Goal: Entertainment & Leisure: Consume media (video, audio)

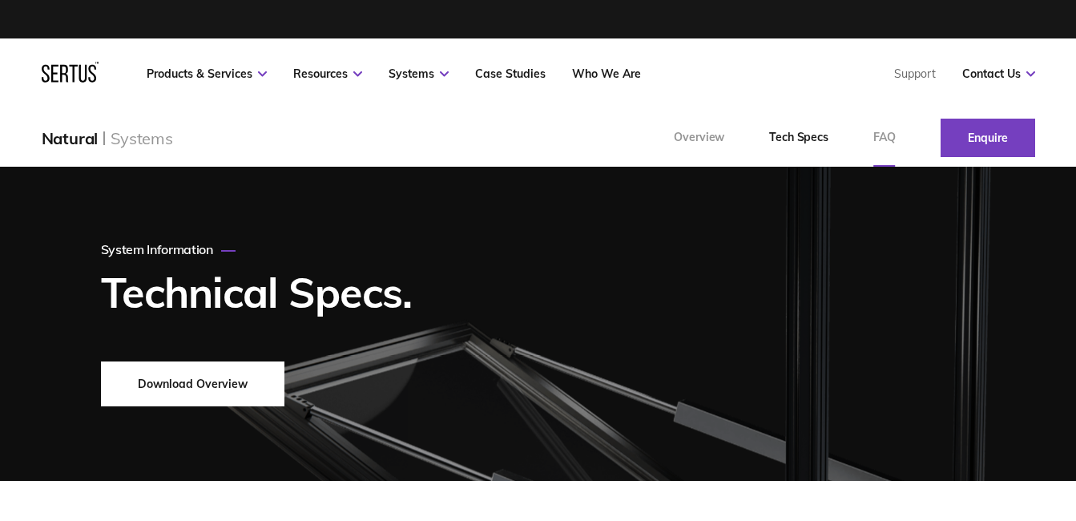
click at [896, 131] on link "FAQ" at bounding box center [884, 138] width 67 height 58
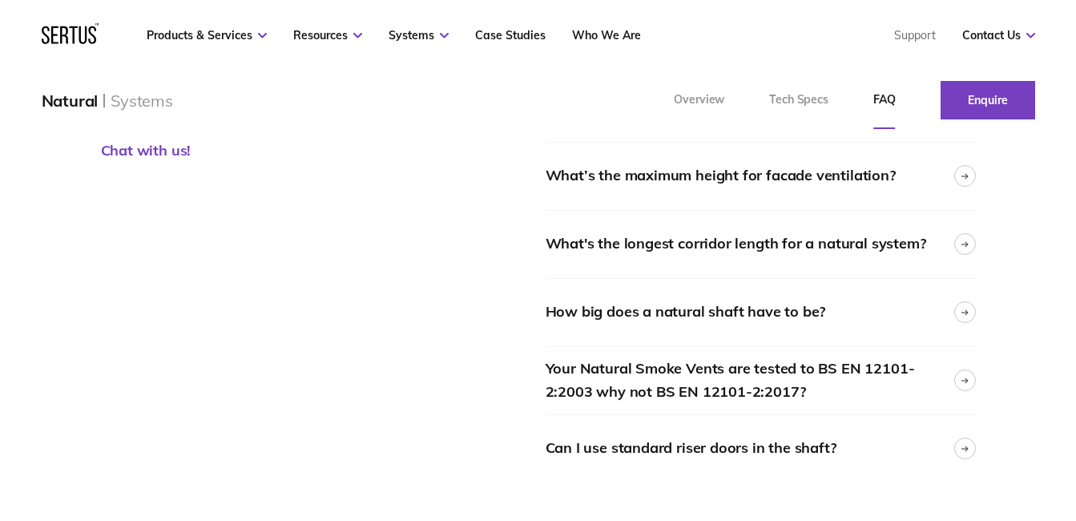
scroll to position [278, 0]
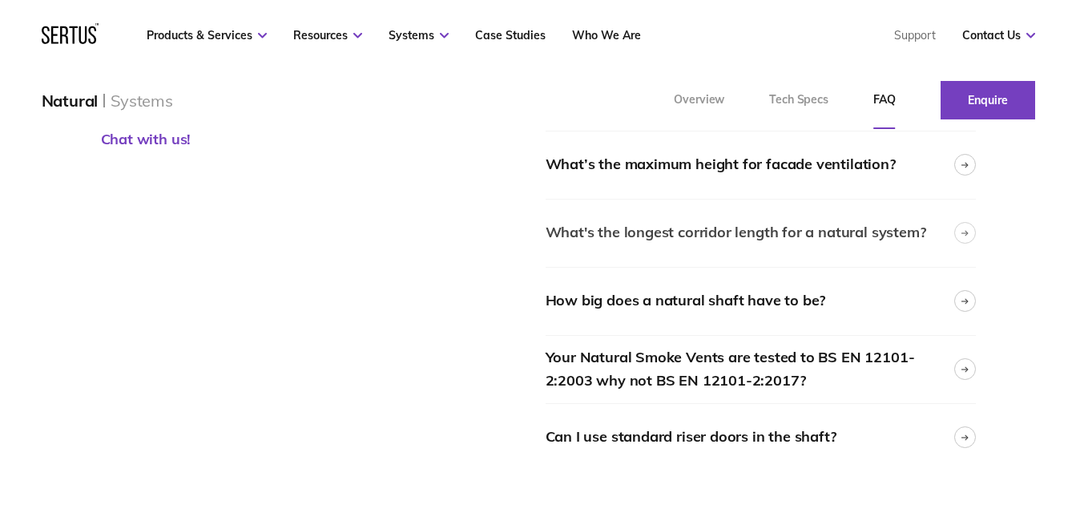
click at [970, 237] on div at bounding box center [965, 233] width 22 height 22
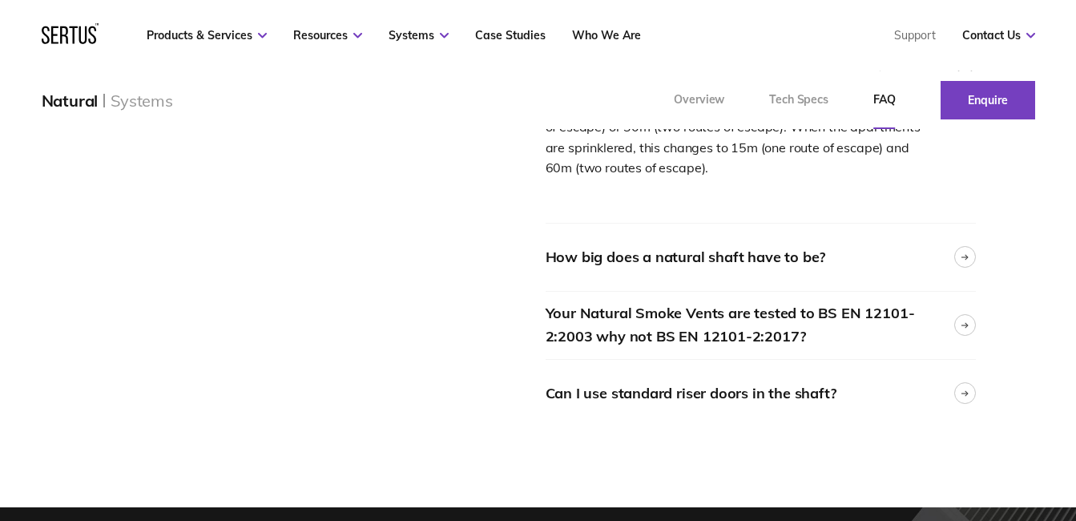
scroll to position [454, 0]
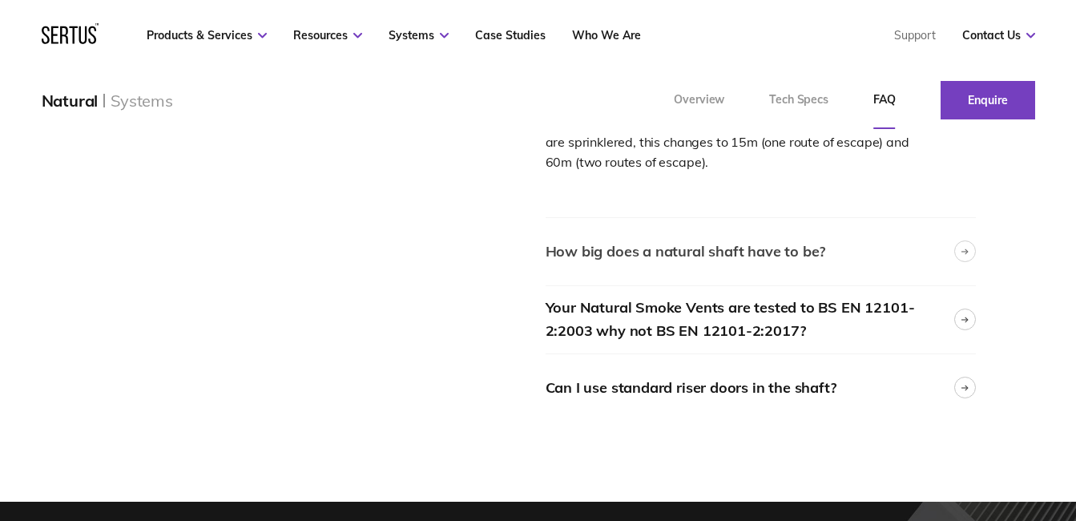
click at [964, 245] on div at bounding box center [965, 251] width 22 height 22
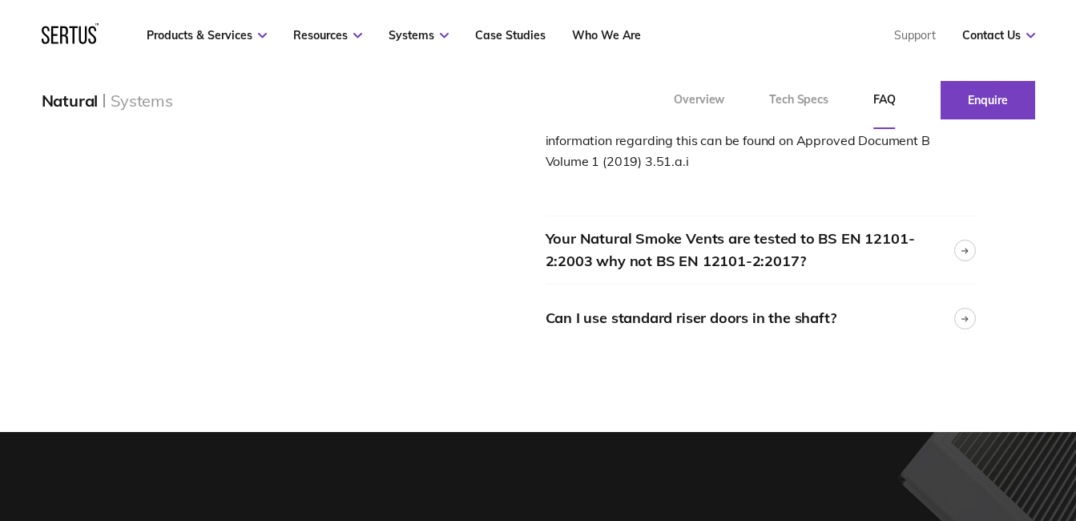
scroll to position [665, 0]
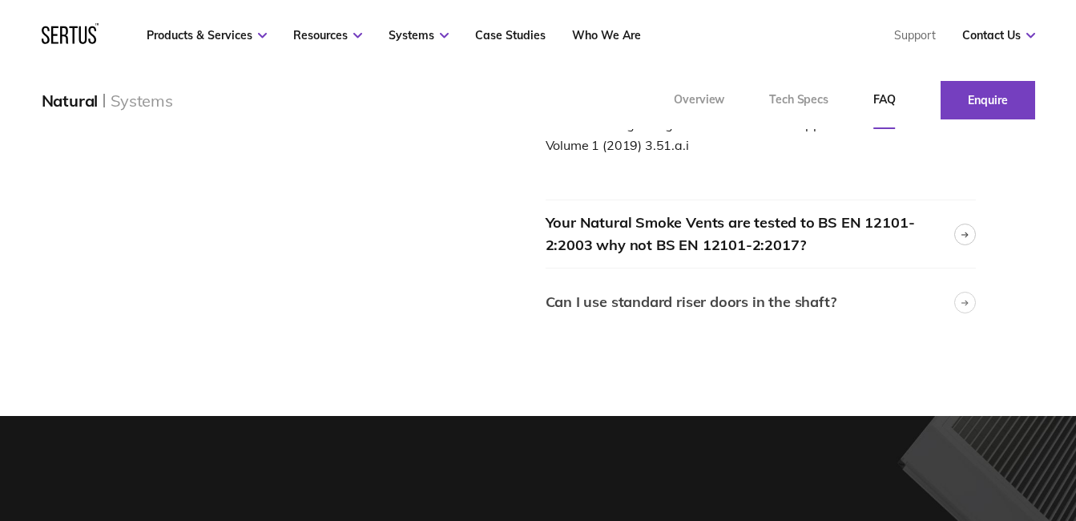
click at [965, 302] on icon at bounding box center [965, 302] width 6 height 0
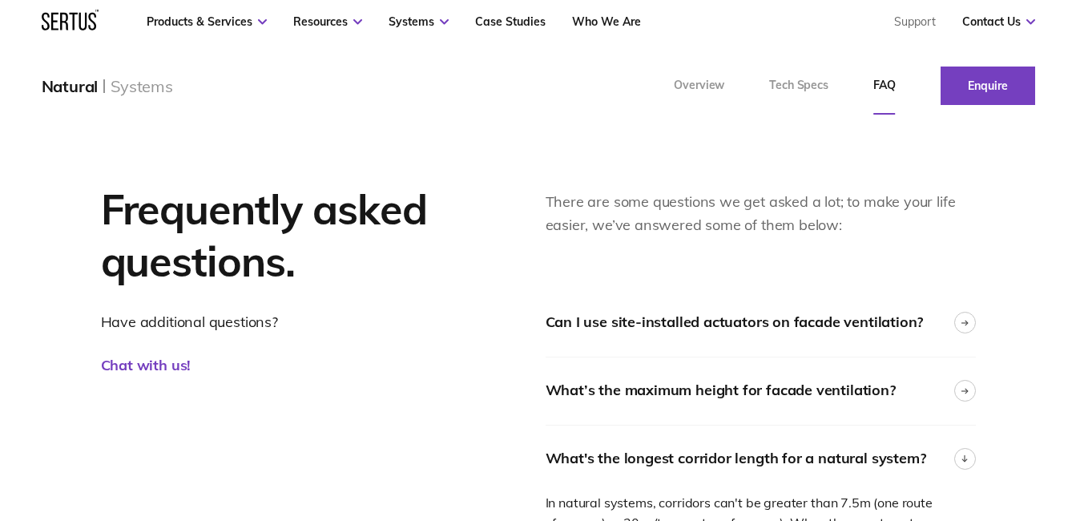
scroll to position [0, 0]
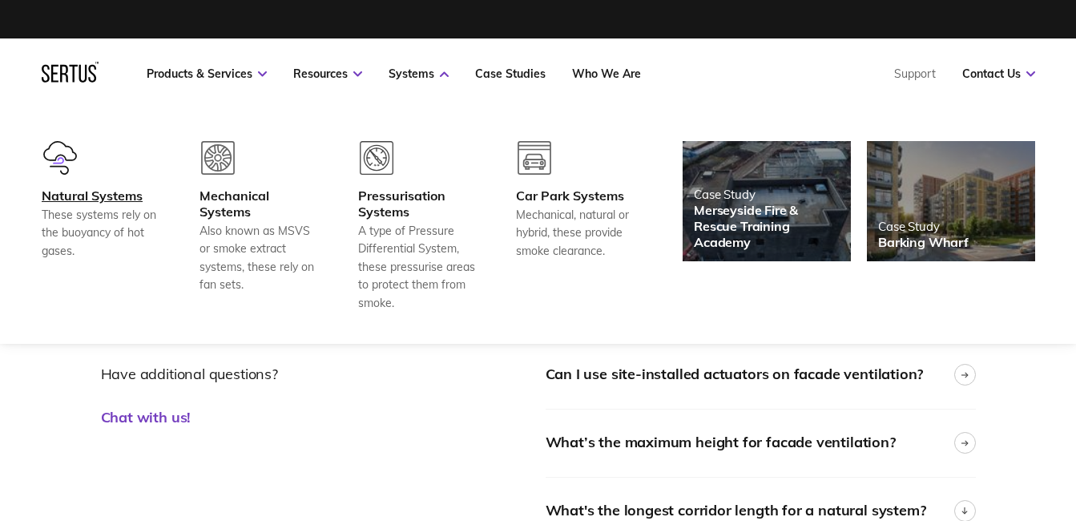
click at [103, 194] on div "Natural Systems" at bounding box center [101, 196] width 119 height 16
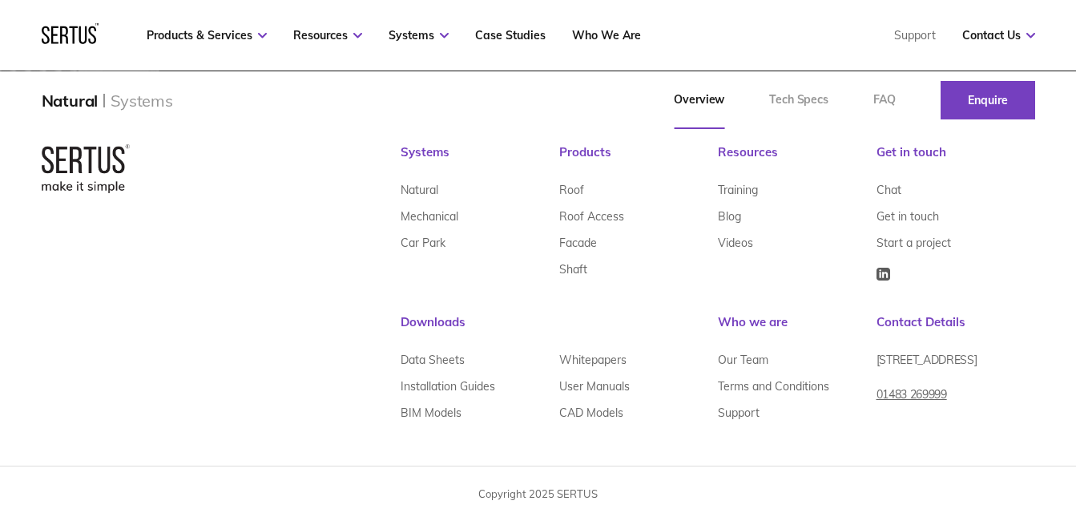
scroll to position [3100, 0]
click at [740, 246] on link "Videos" at bounding box center [735, 242] width 35 height 26
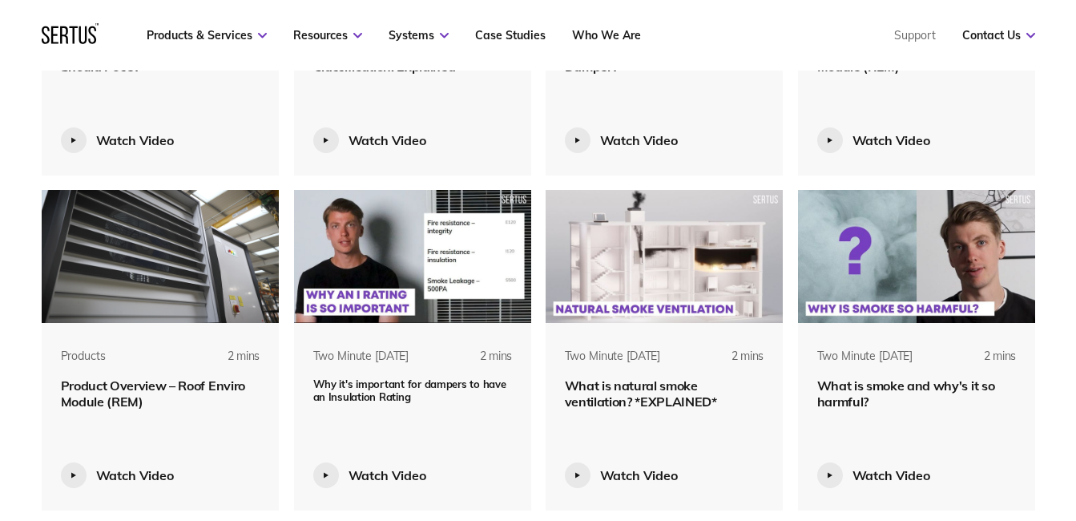
scroll to position [1107, 0]
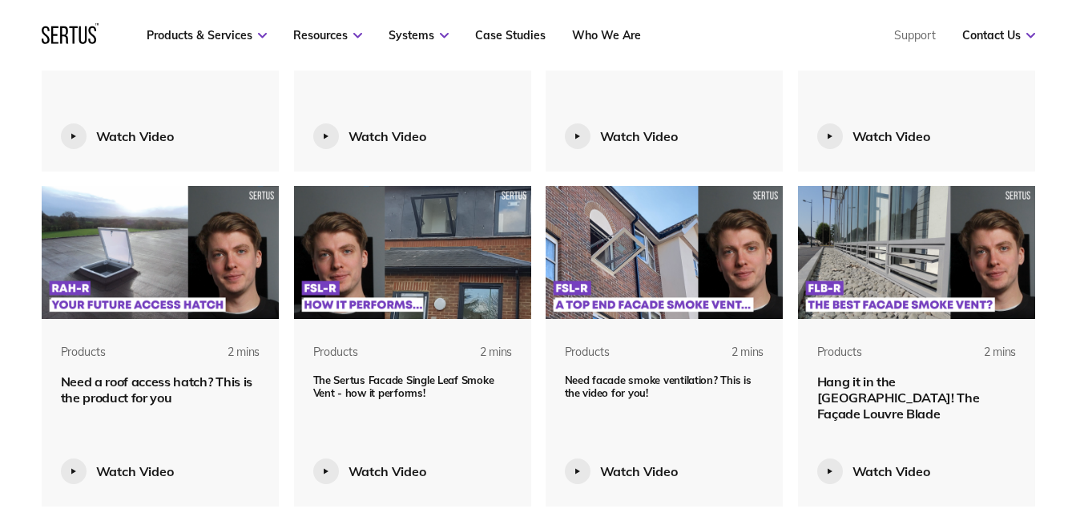
scroll to position [1446, 0]
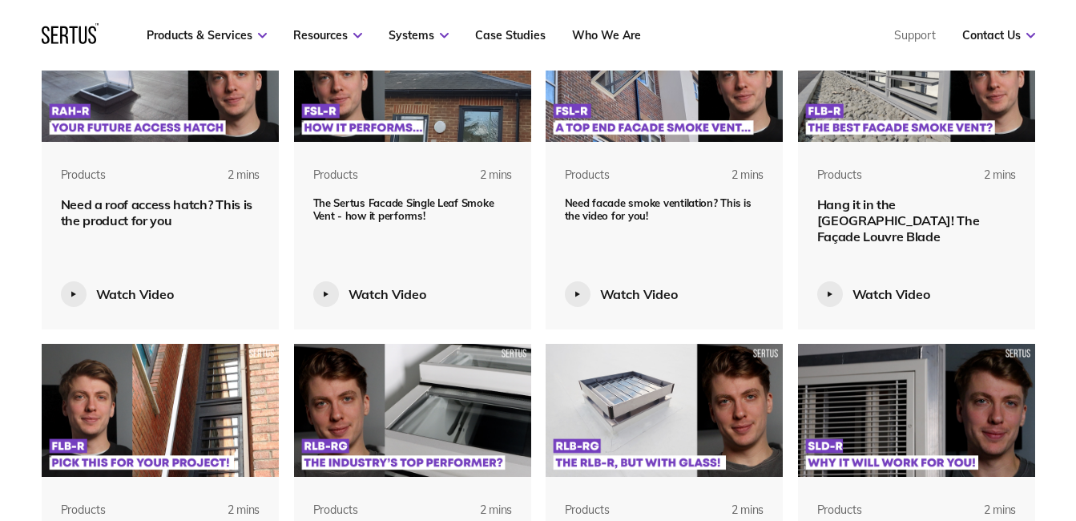
scroll to position [1609, 0]
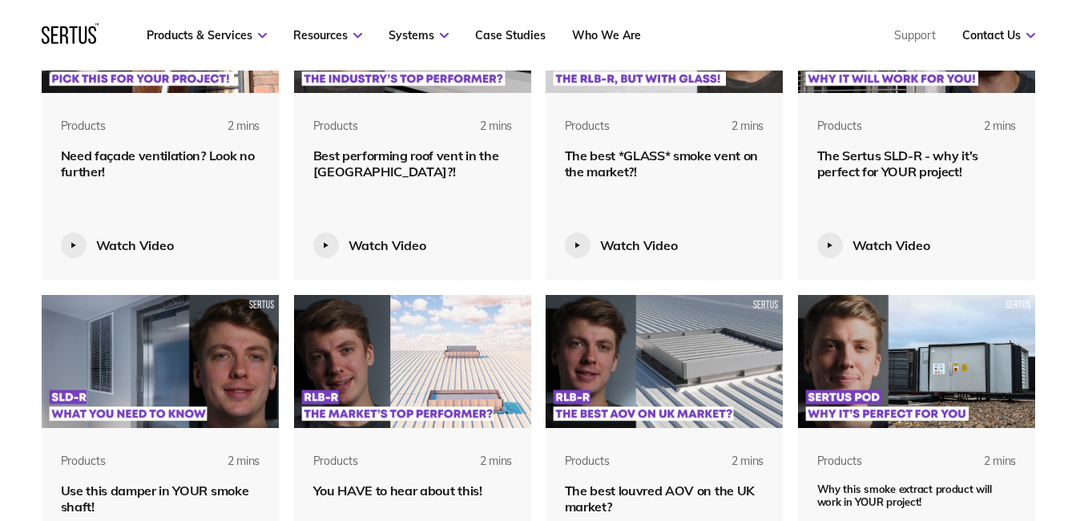
scroll to position [2007, 0]
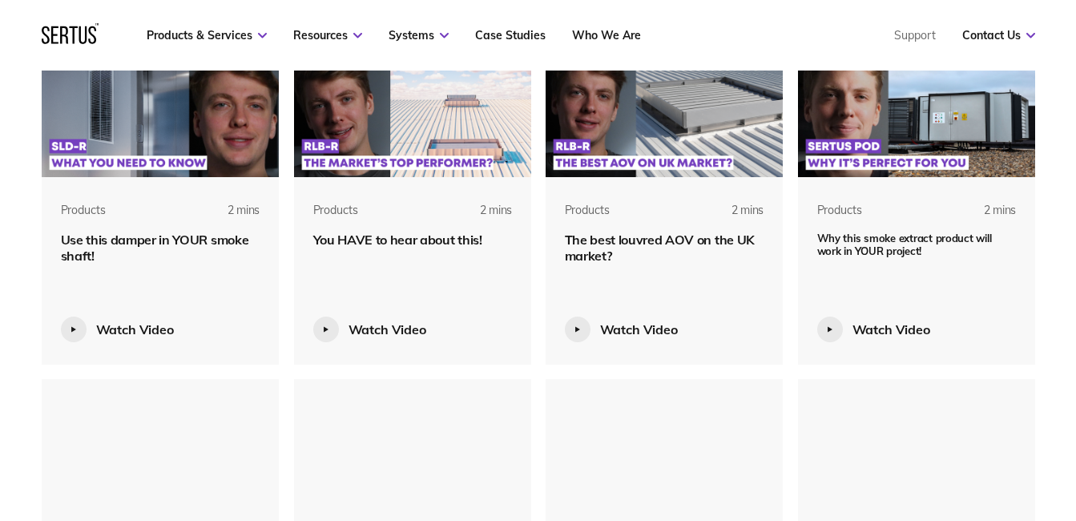
scroll to position [2244, 0]
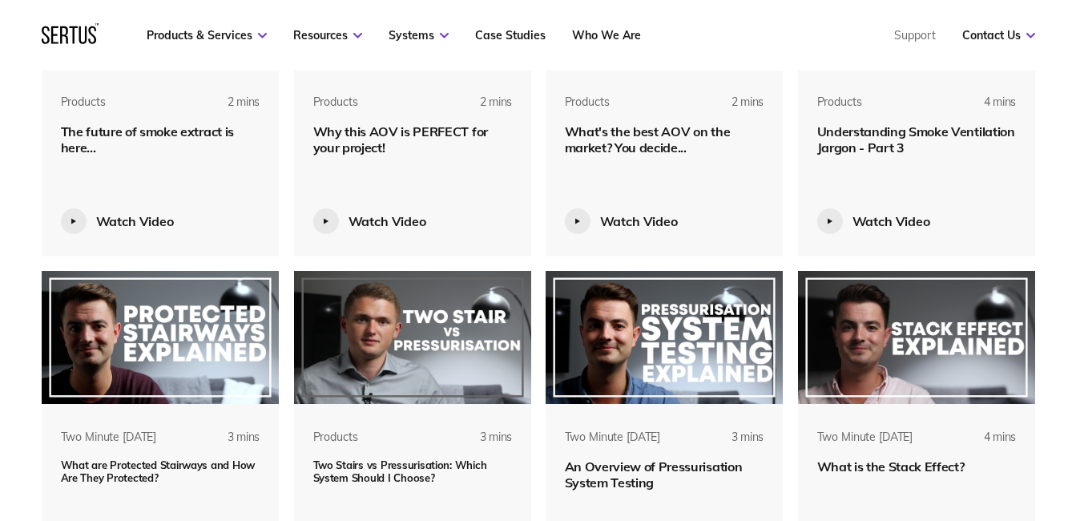
scroll to position [2775, 0]
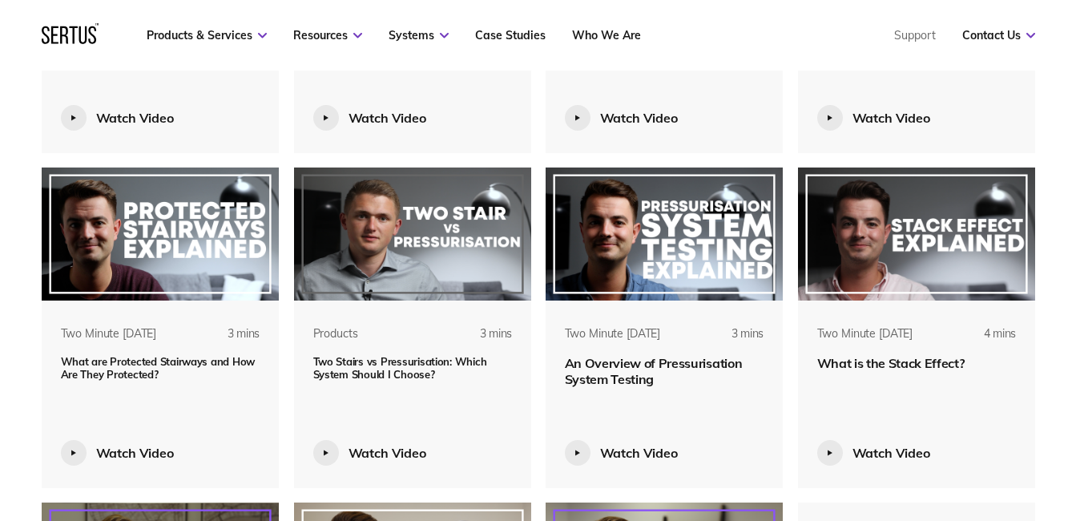
scroll to position [2789, 0]
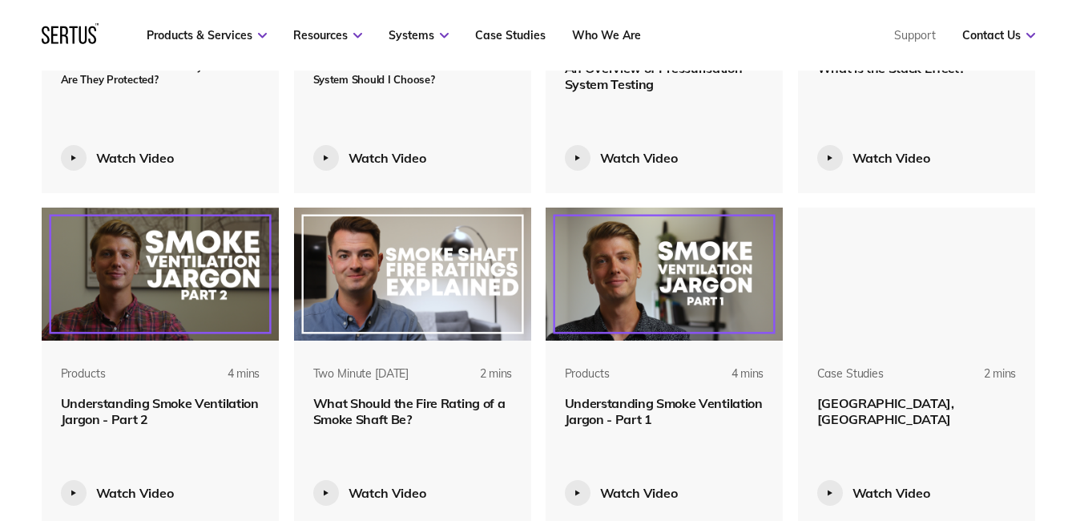
scroll to position [3084, 0]
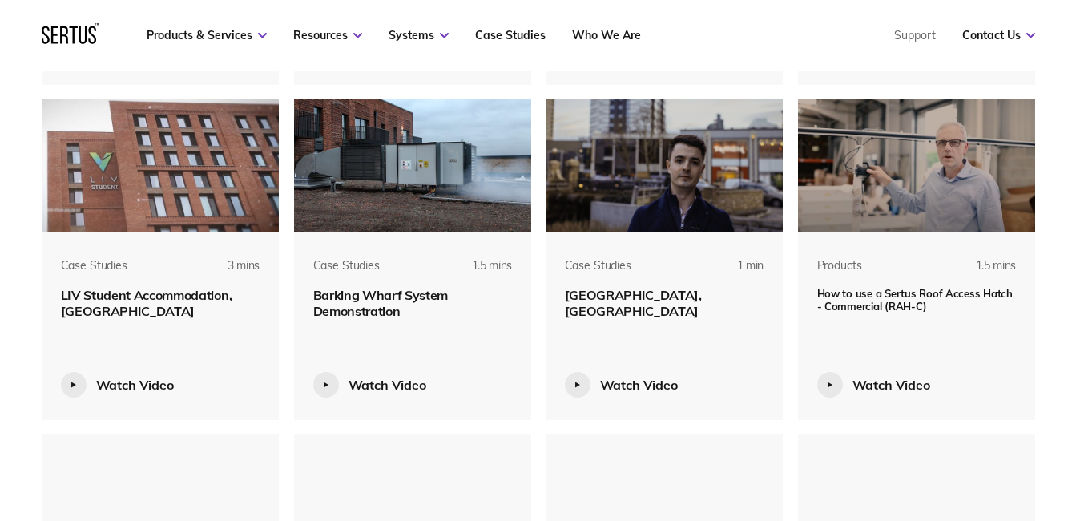
scroll to position [3527, 0]
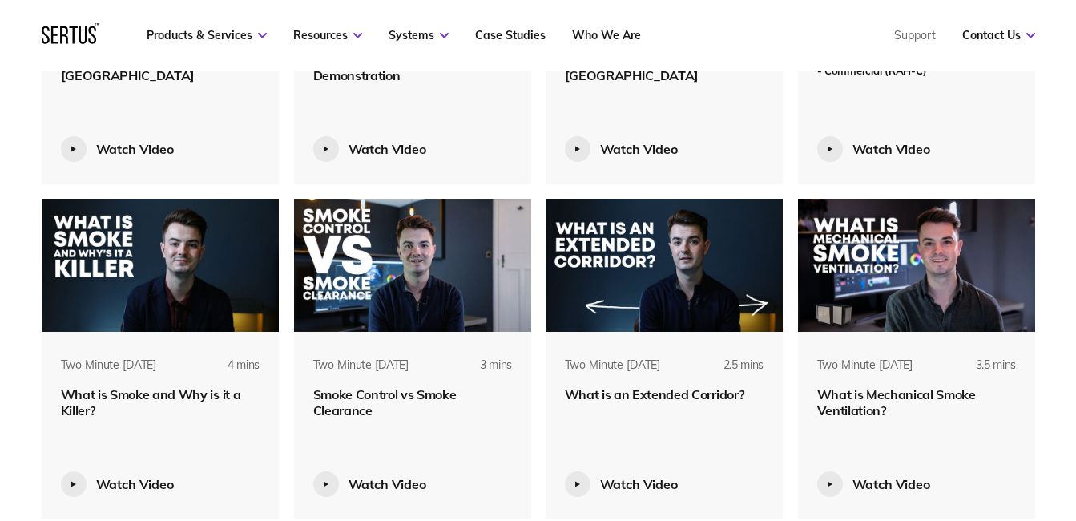
scroll to position [3852, 0]
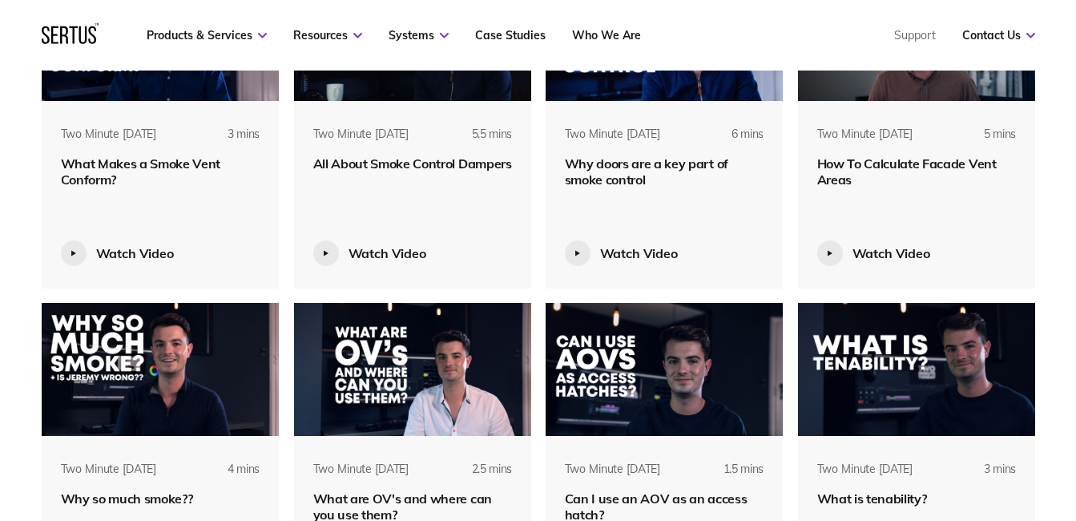
scroll to position [4737, 0]
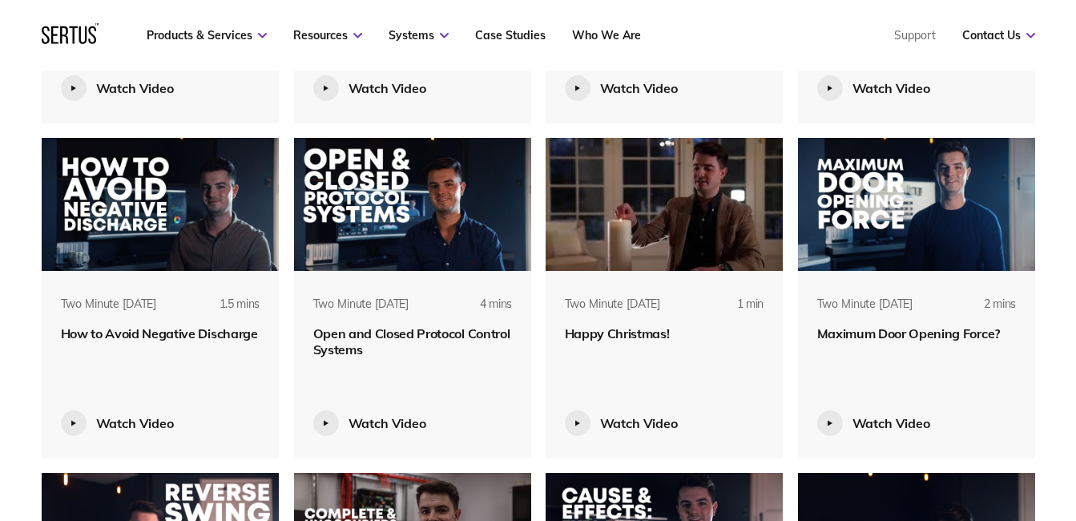
scroll to position [6169, 0]
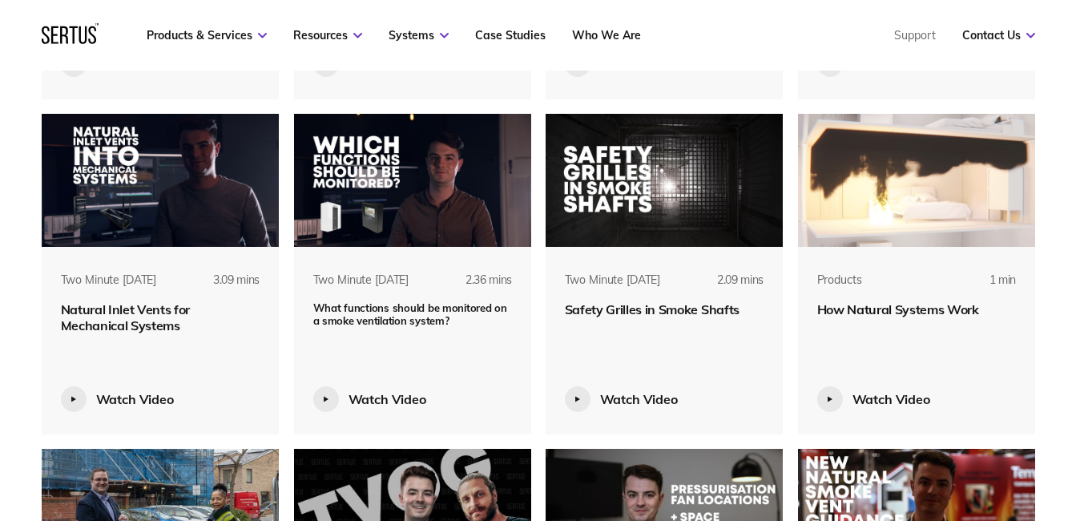
scroll to position [6892, 0]
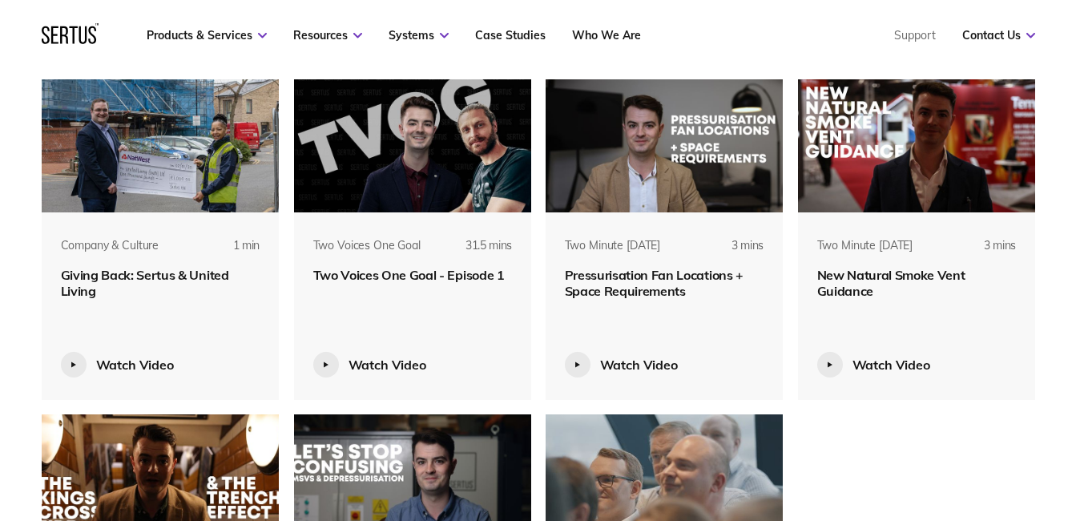
scroll to position [7586, 0]
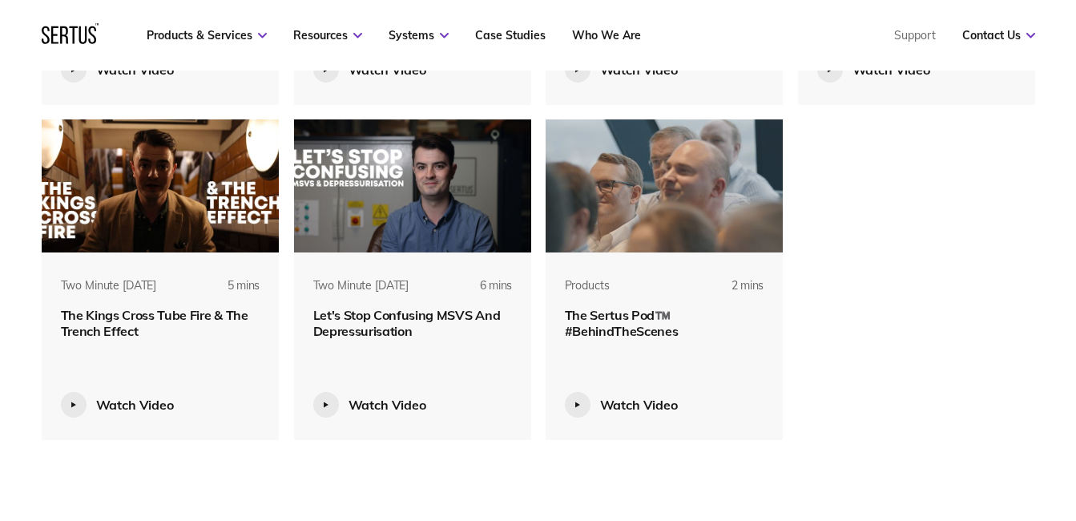
scroll to position [7483, 0]
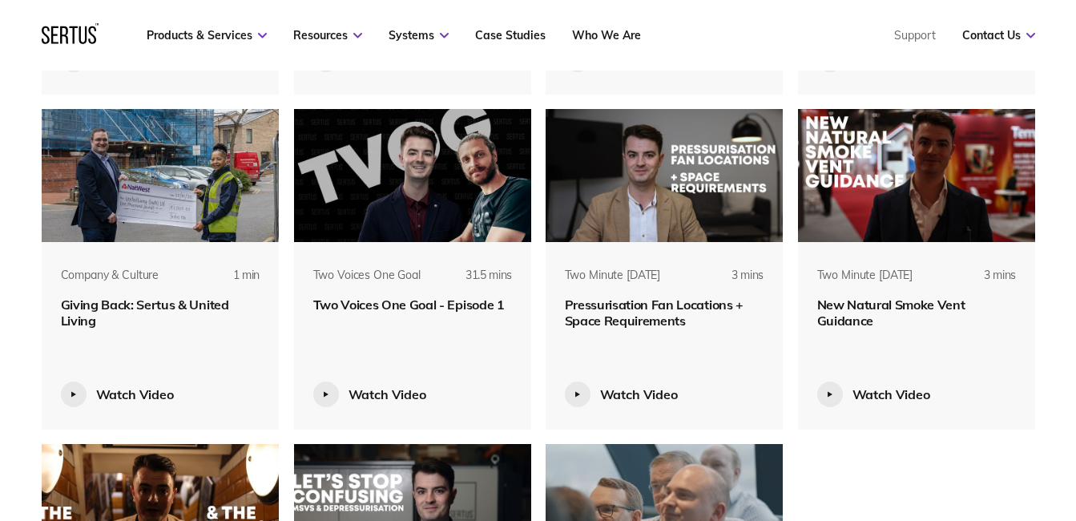
scroll to position [7158, 0]
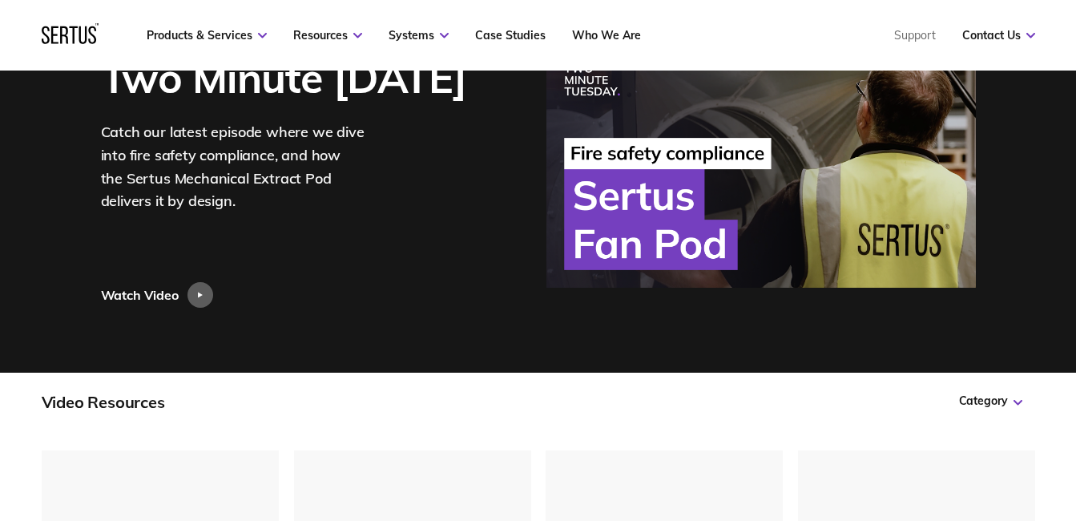
scroll to position [44, 0]
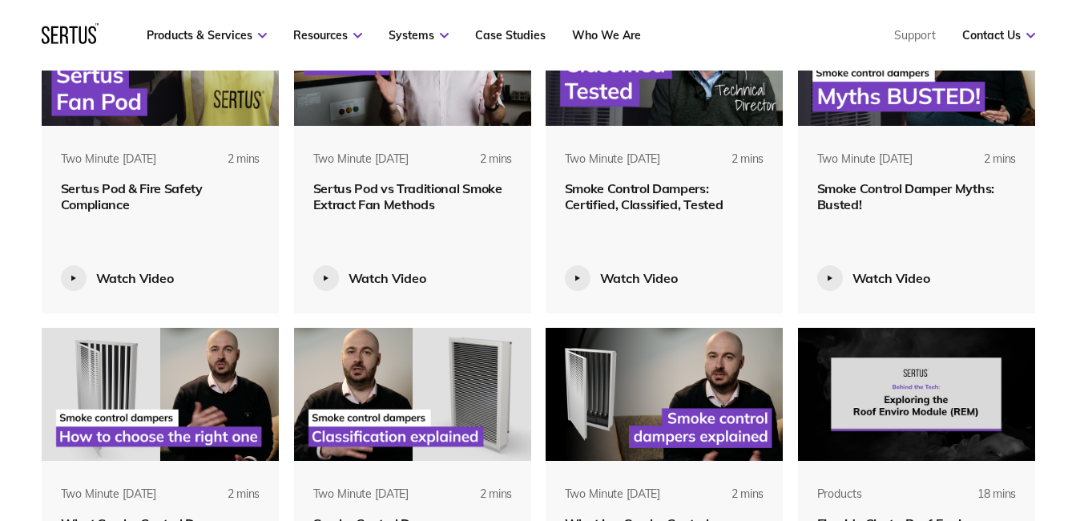
scroll to position [708, 0]
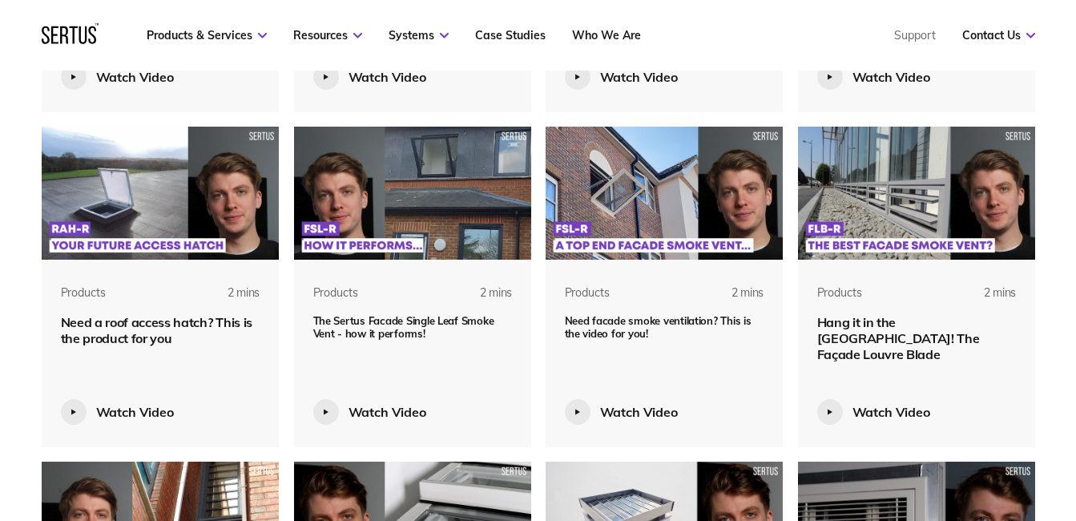
scroll to position [1490, 0]
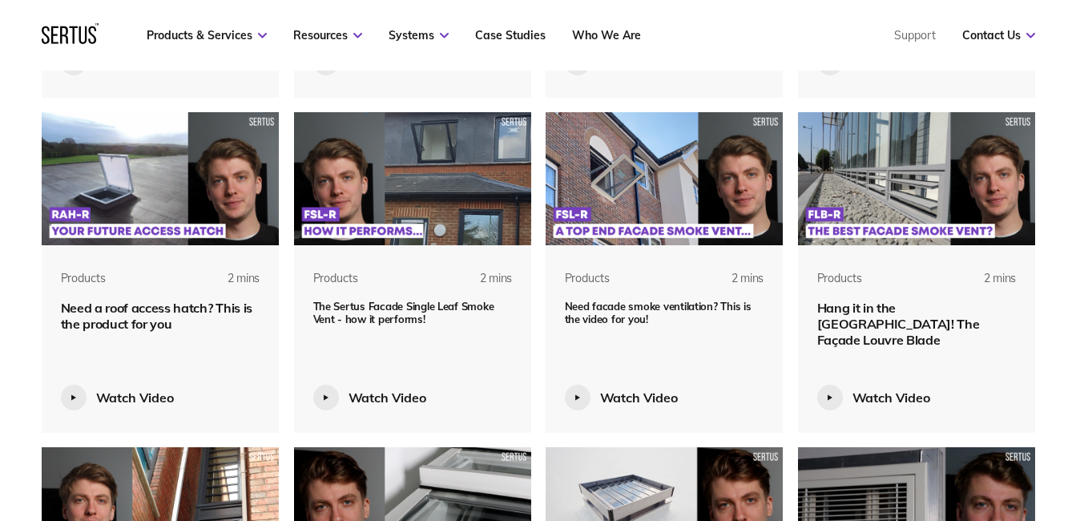
click at [413, 320] on span "The Sertus Facade Single Leaf Smoke Vent - how it performs!" at bounding box center [403, 313] width 181 height 26
click at [333, 397] on div at bounding box center [326, 398] width 26 height 26
click at [396, 397] on div "Watch Video" at bounding box center [388, 397] width 78 height 16
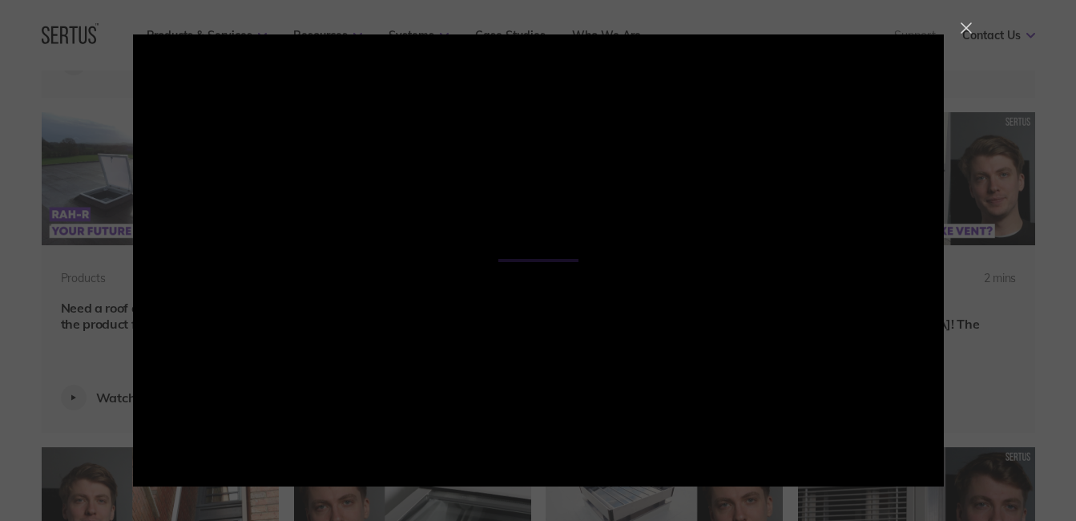
click at [968, 30] on div at bounding box center [966, 27] width 11 height 11
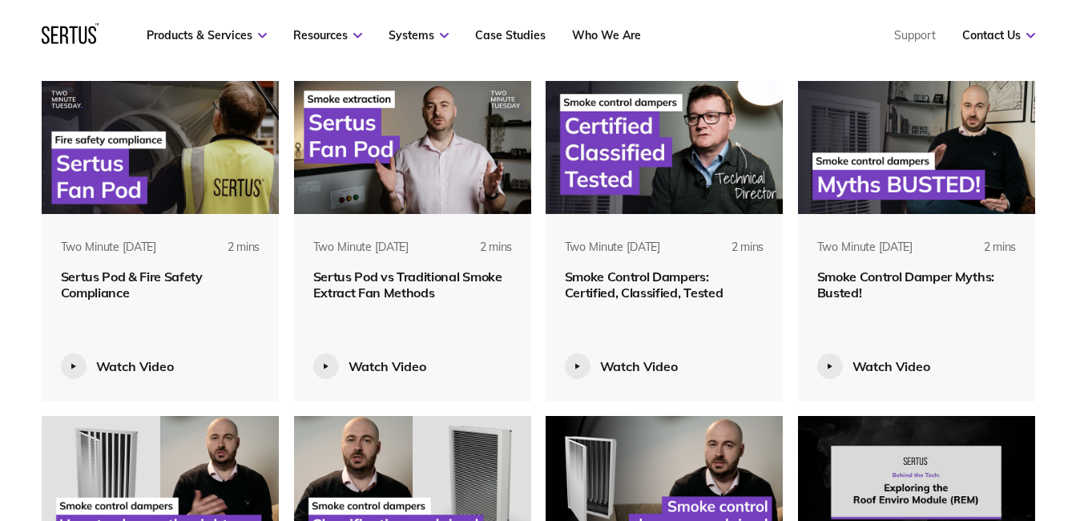
scroll to position [0, 0]
